Goal: Task Accomplishment & Management: Manage account settings

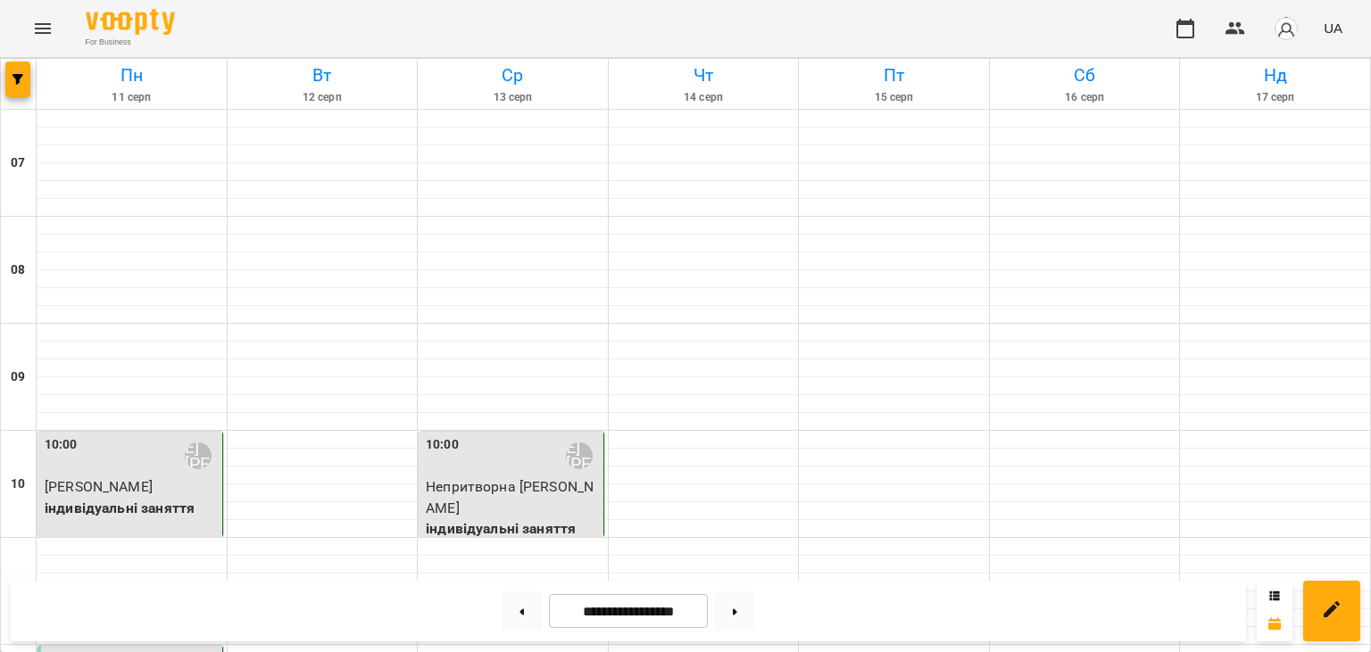
scroll to position [1076, 0]
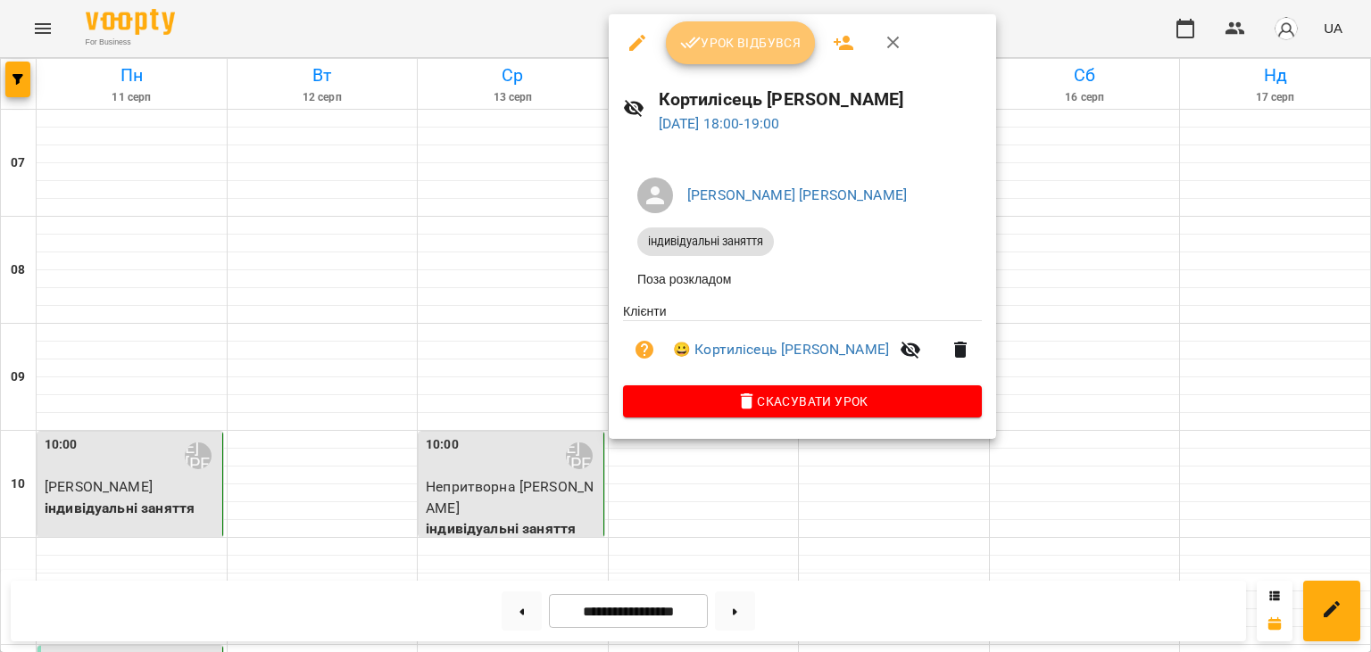
click at [741, 63] on button "Урок відбувся" at bounding box center [741, 42] width 150 height 43
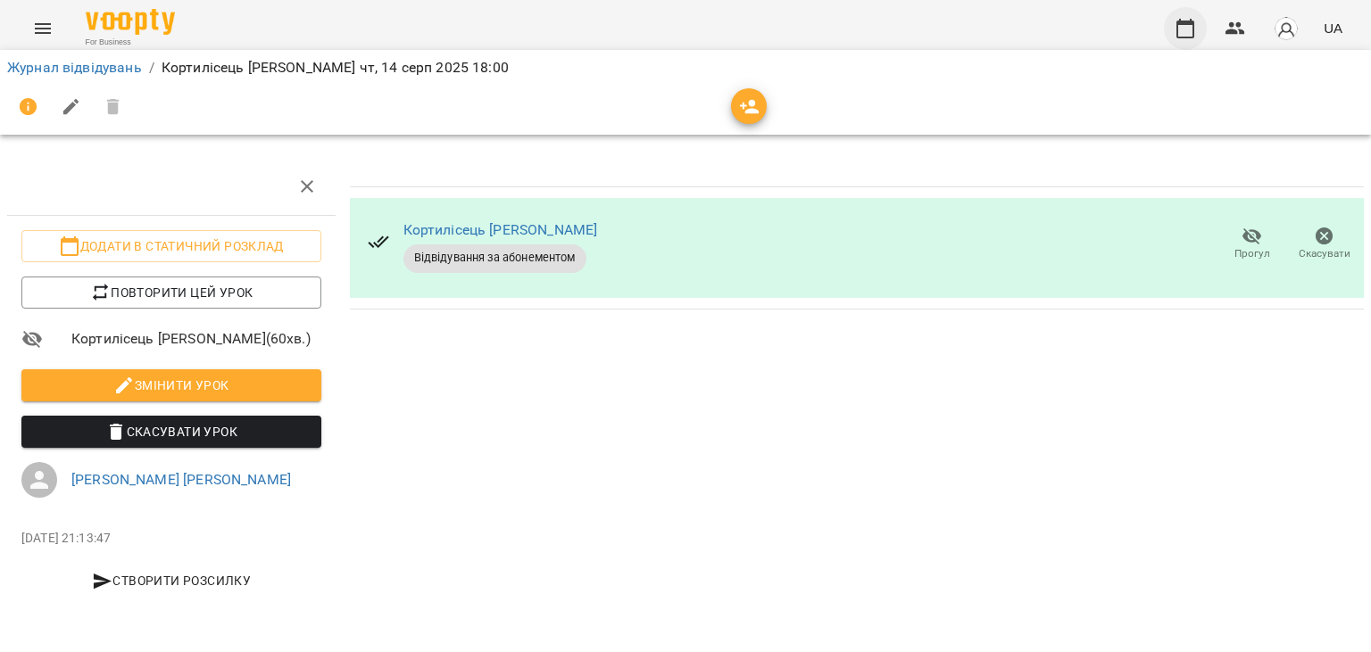
click at [1191, 37] on icon "button" at bounding box center [1185, 29] width 18 height 20
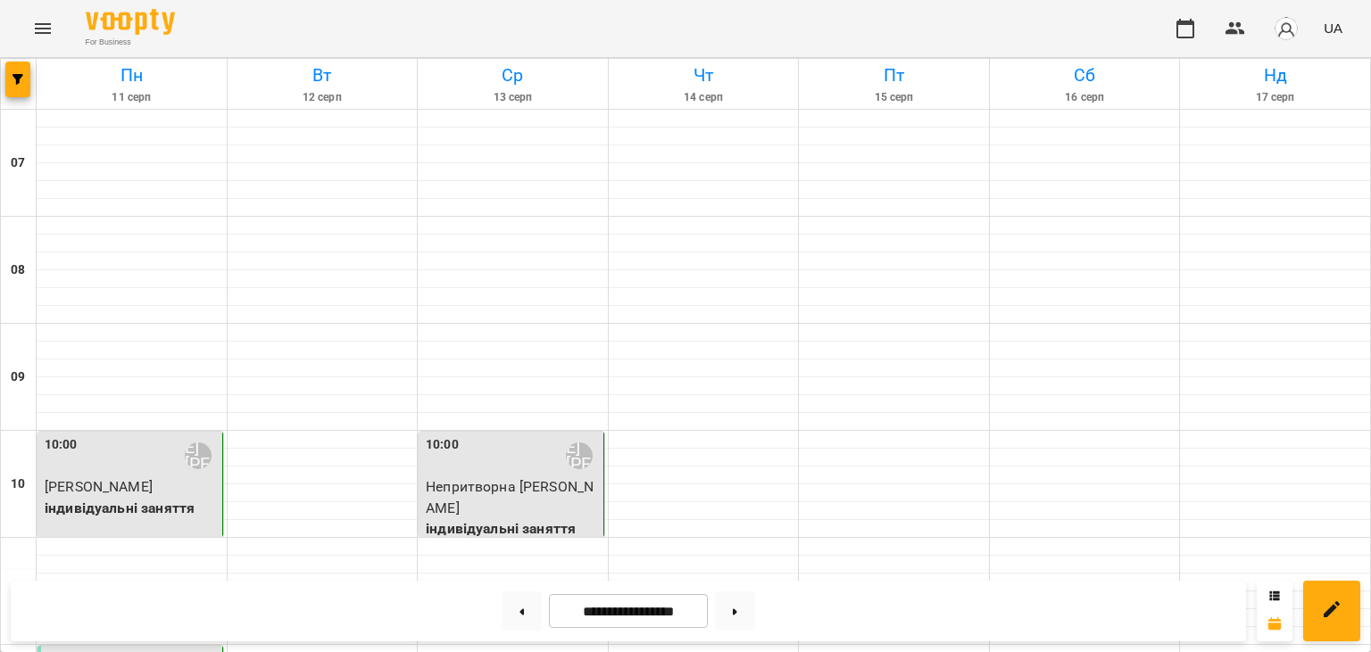
scroll to position [1117, 0]
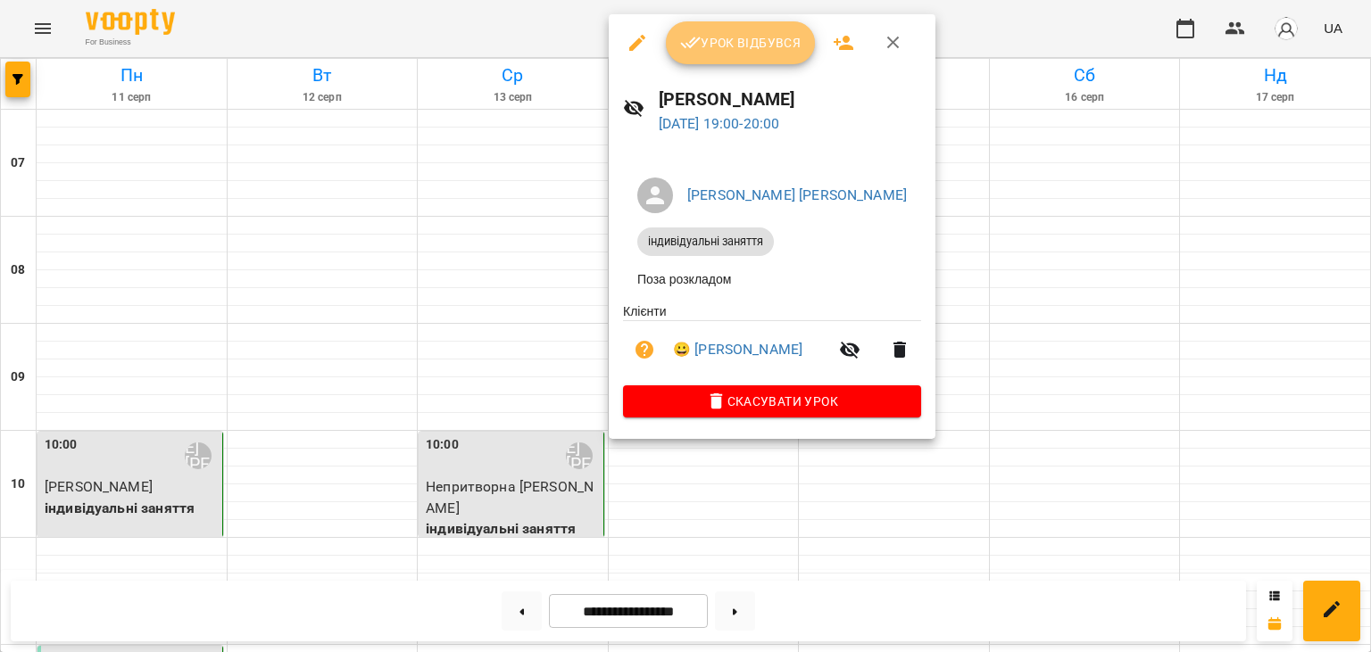
click at [782, 49] on span "Урок відбувся" at bounding box center [740, 42] width 121 height 21
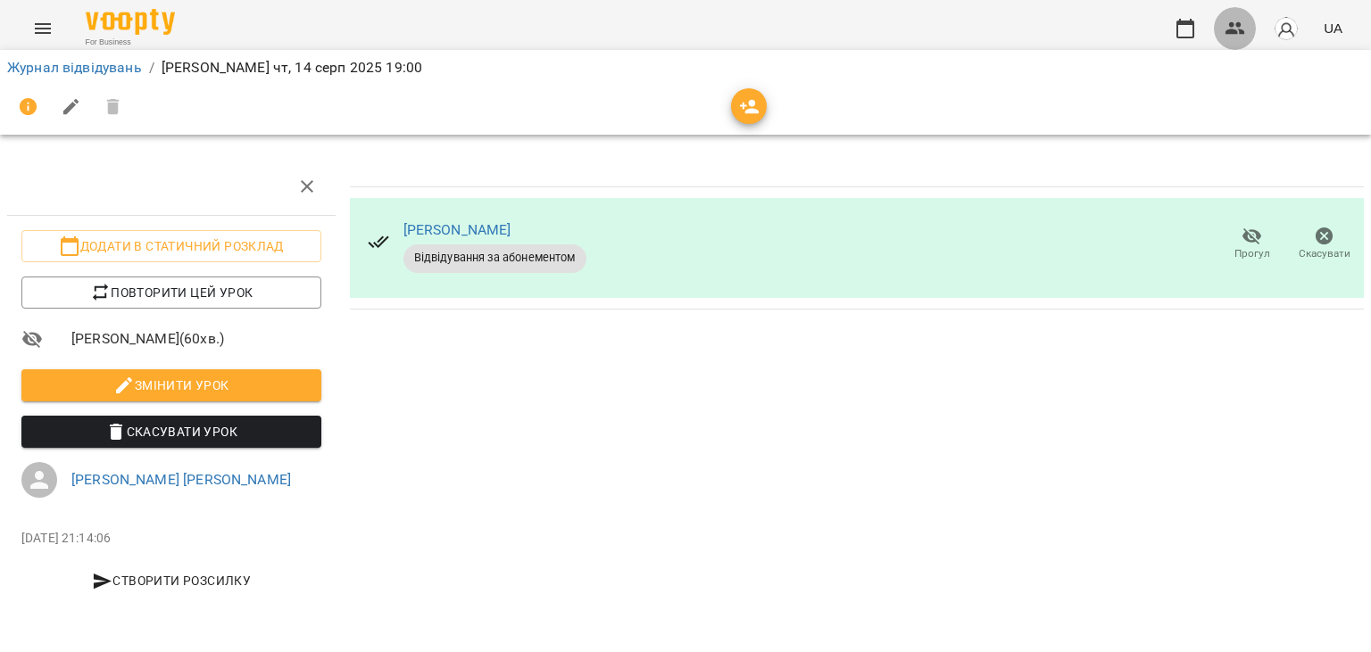
click at [1241, 37] on icon "button" at bounding box center [1235, 28] width 21 height 21
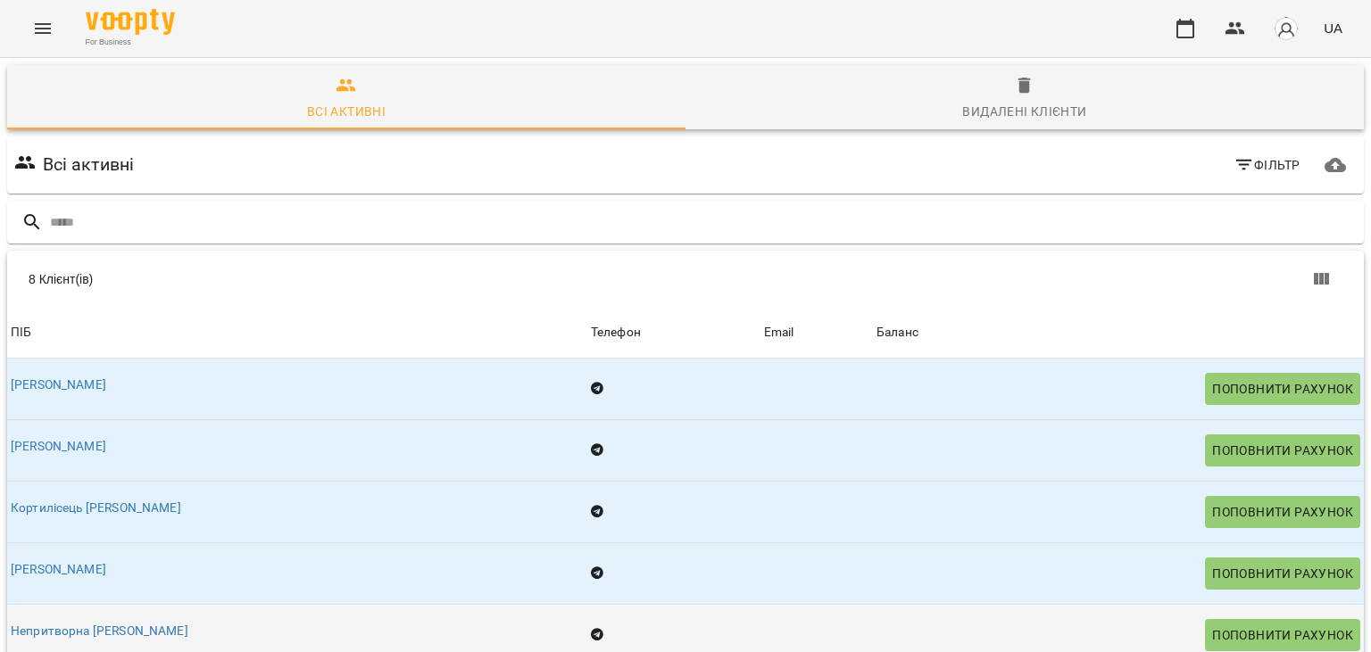
scroll to position [7, 0]
